Goal: Find specific page/section: Find specific page/section

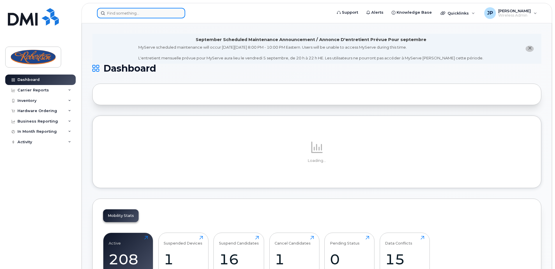
click at [132, 17] on input at bounding box center [141, 13] width 88 height 10
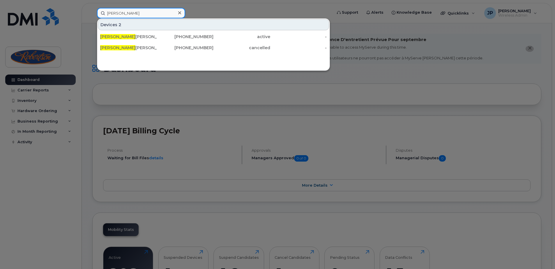
type input "jody"
click at [244, 20] on div "Devices 2" at bounding box center [213, 24] width 231 height 11
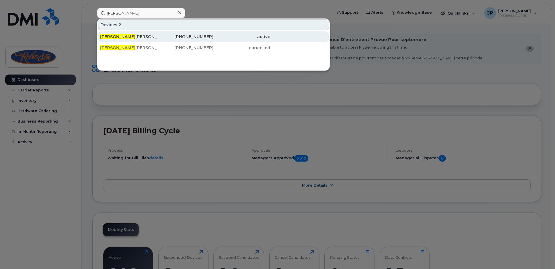
click at [213, 37] on div "active" at bounding box center [241, 37] width 57 height 6
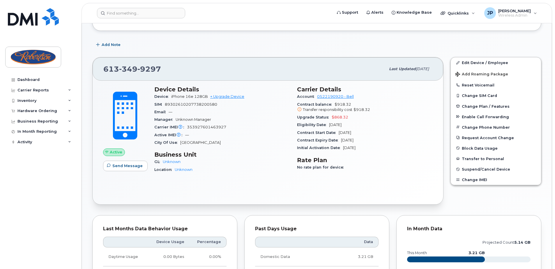
scroll to position [117, 0]
